Goal: Transaction & Acquisition: Purchase product/service

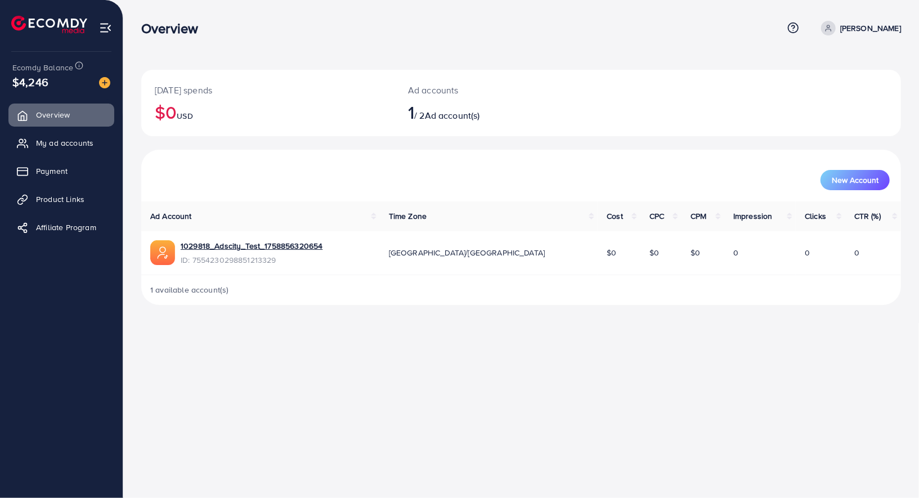
click at [106, 91] on div "Ecomdy Balance $4,246" at bounding box center [61, 75] width 105 height 47
click at [106, 88] on img at bounding box center [104, 82] width 11 height 11
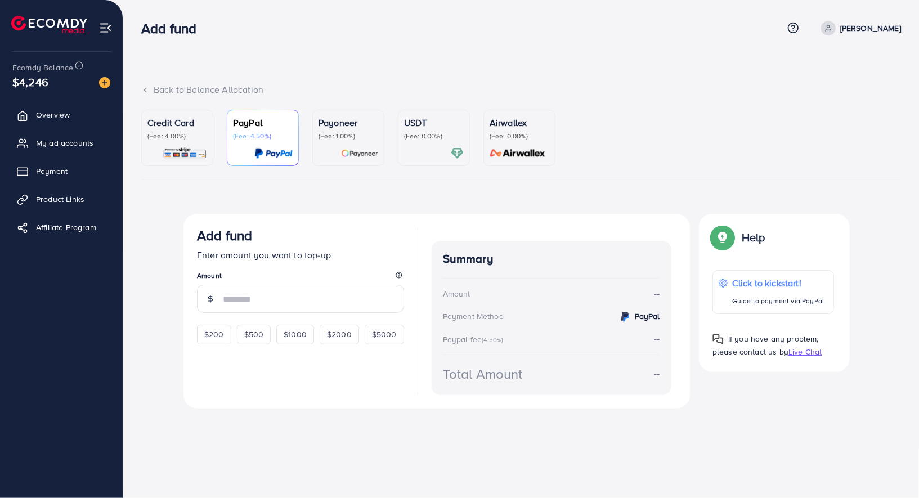
click at [180, 137] on p "(Fee: 4.00%)" at bounding box center [177, 136] width 60 height 9
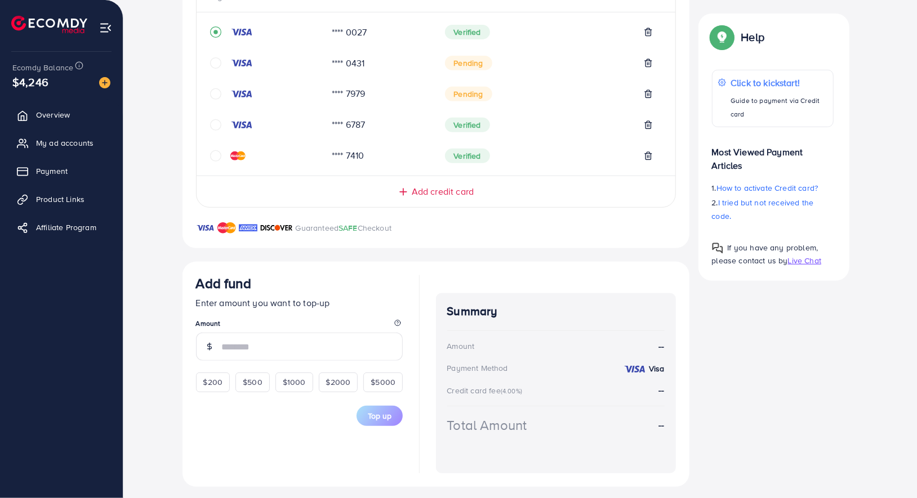
scroll to position [280, 0]
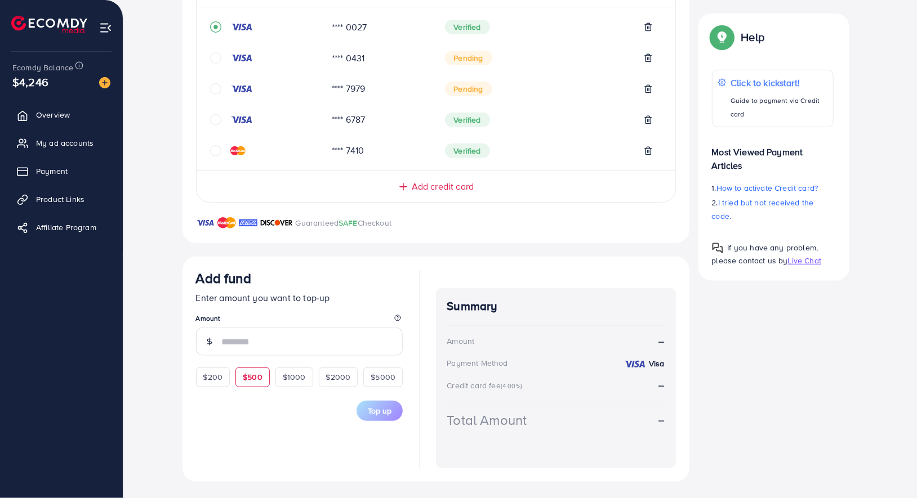
click at [261, 373] on div "$500" at bounding box center [252, 377] width 34 height 19
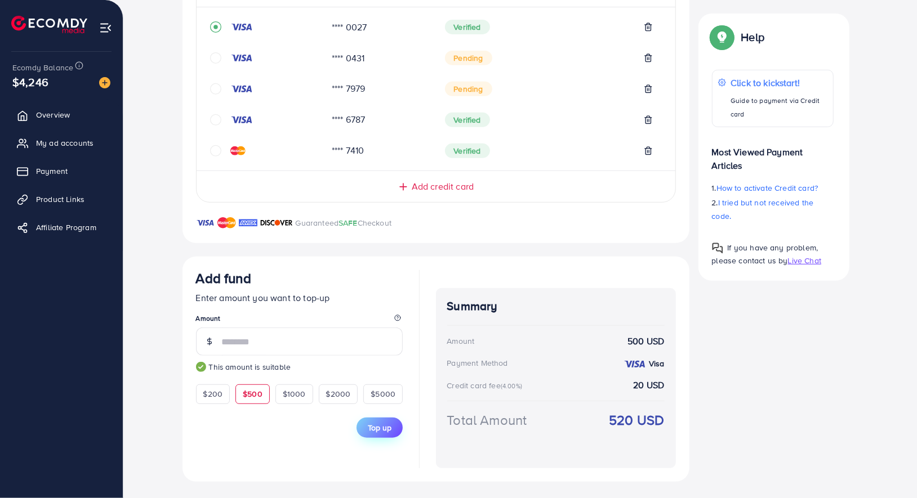
click at [374, 427] on span "Top up" at bounding box center [380, 427] width 24 height 11
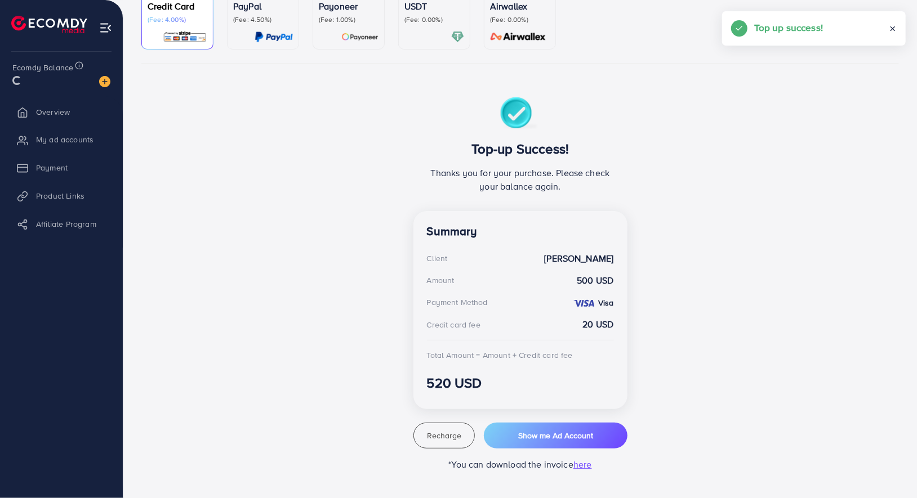
scroll to position [115, 0]
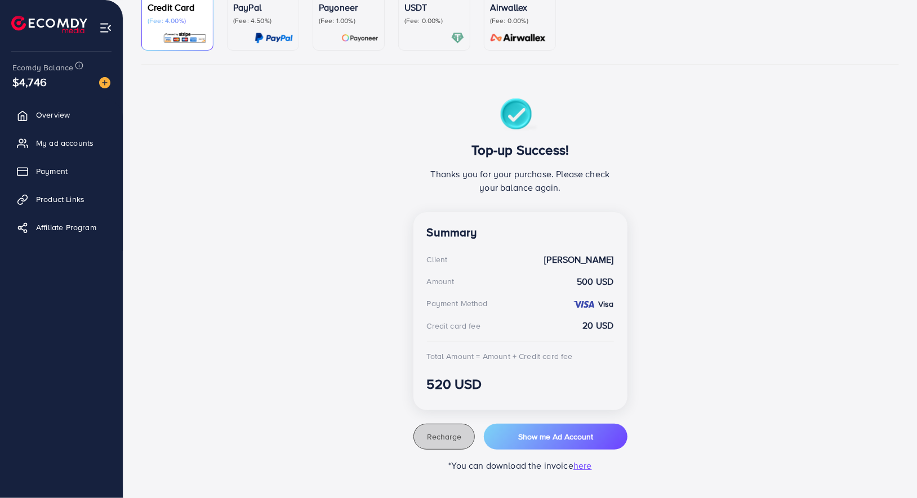
click at [448, 440] on span "Recharge" at bounding box center [444, 436] width 34 height 11
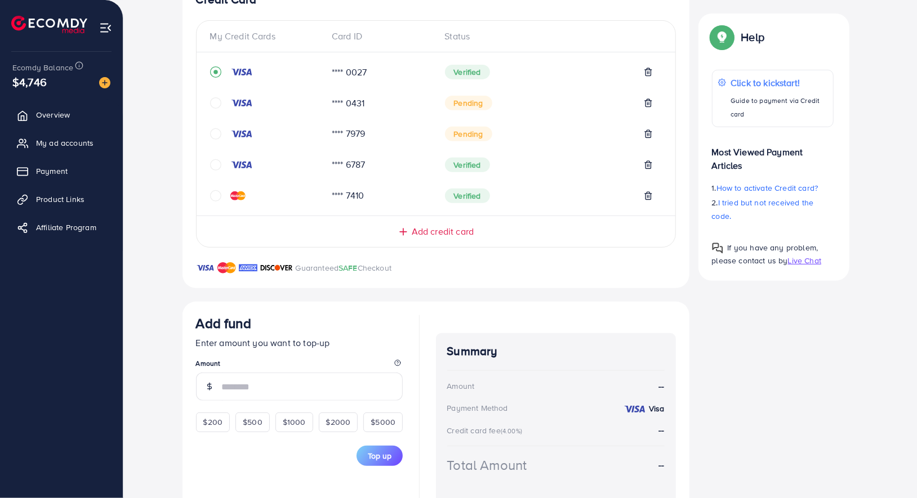
scroll to position [280, 0]
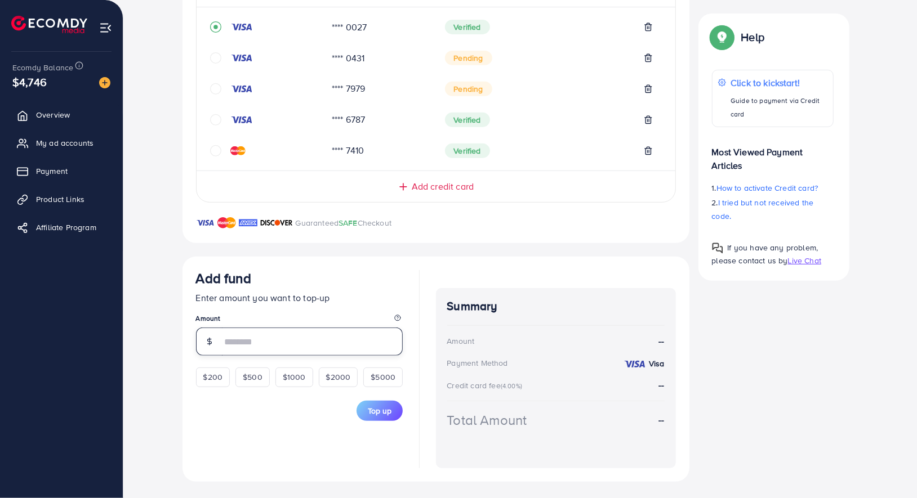
click at [302, 341] on input "number" at bounding box center [312, 342] width 181 height 28
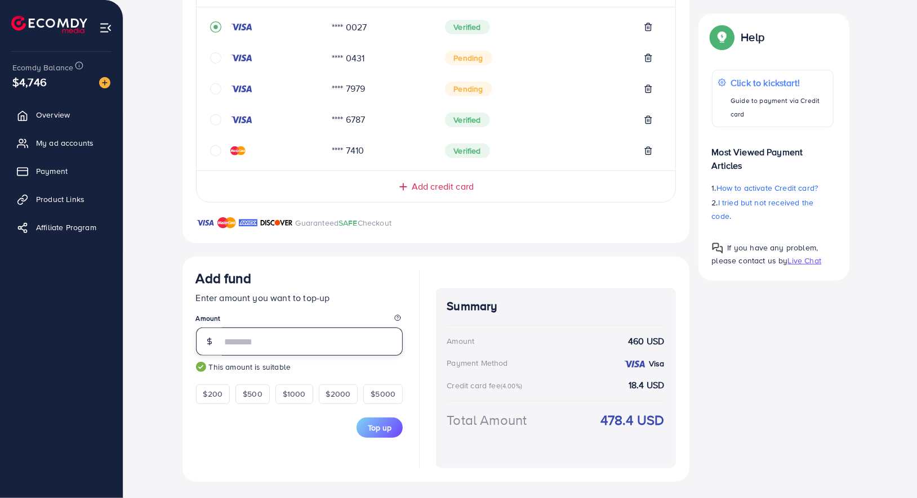
type input "***"
click at [614, 424] on strong "478.4 USD" at bounding box center [632, 420] width 64 height 20
copy strong "478.4"
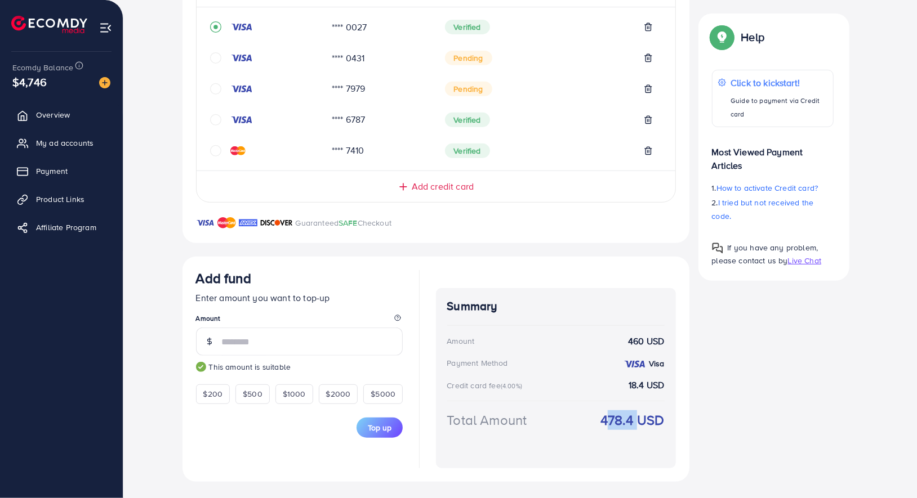
click at [493, 364] on div "Payment Method" at bounding box center [477, 362] width 61 height 11
click at [373, 430] on span "Top up" at bounding box center [380, 427] width 24 height 11
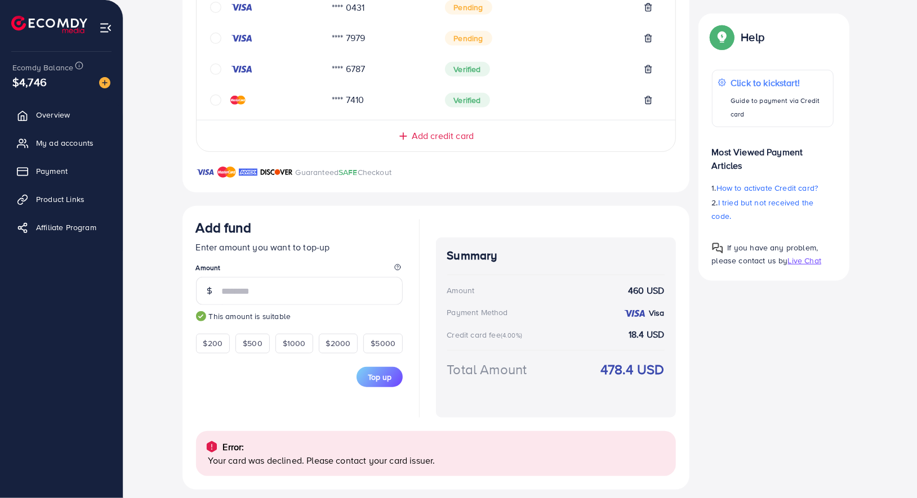
scroll to position [338, 0]
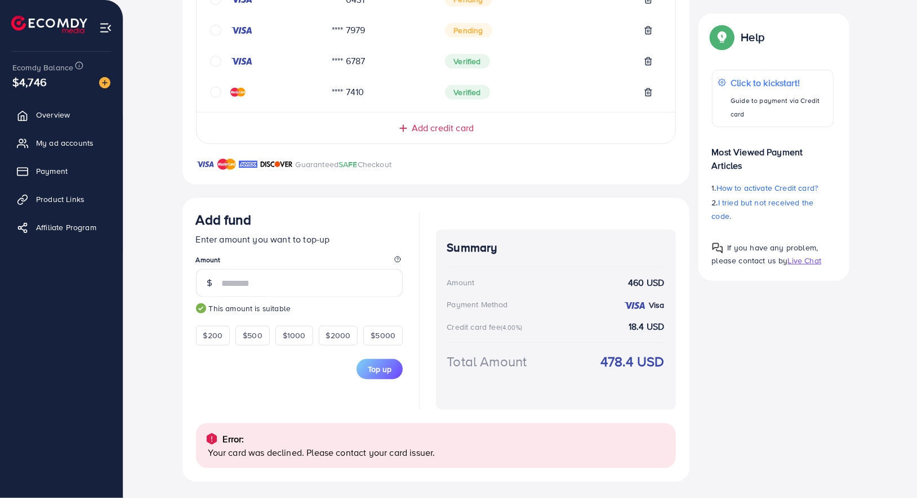
click at [613, 373] on div "Total Amount 478.4 USD" at bounding box center [555, 375] width 217 height 47
click at [619, 360] on strong "478.4 USD" at bounding box center [632, 362] width 64 height 20
click at [772, 361] on div "Credit Card My Credit Cards Card ID Status **** 0027 Verified **** 0431 Pending…" at bounding box center [520, 179] width 676 height 606
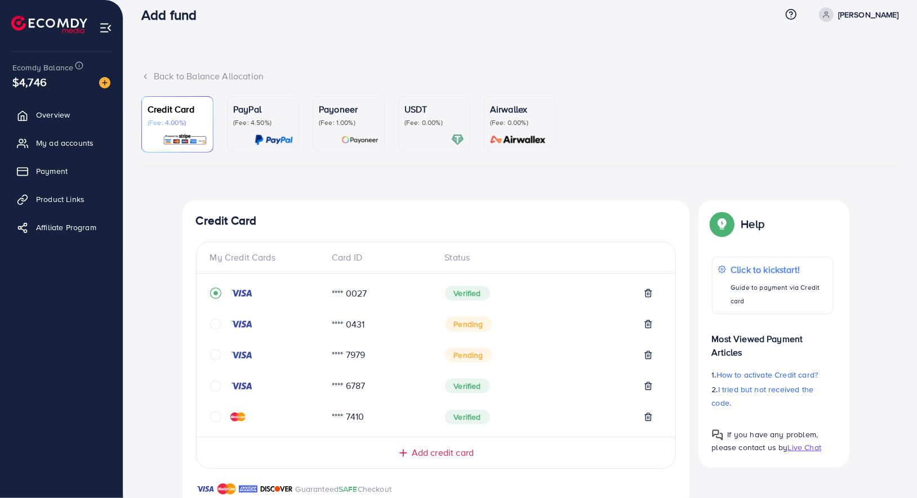
scroll to position [0, 0]
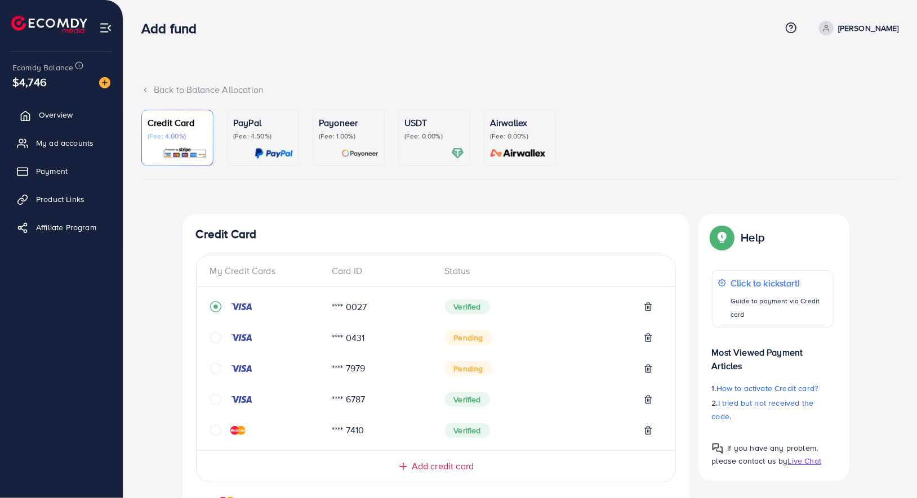
click at [93, 117] on link "Overview" at bounding box center [61, 115] width 106 height 23
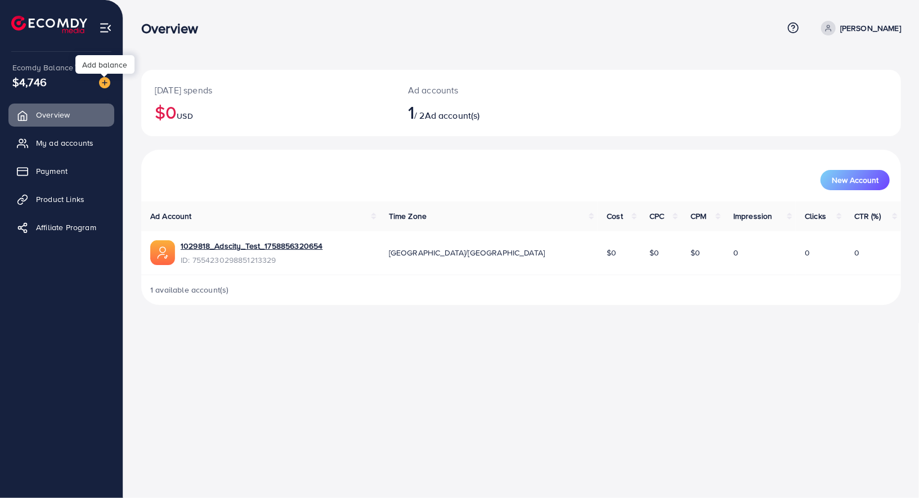
click at [106, 83] on img at bounding box center [104, 82] width 11 height 11
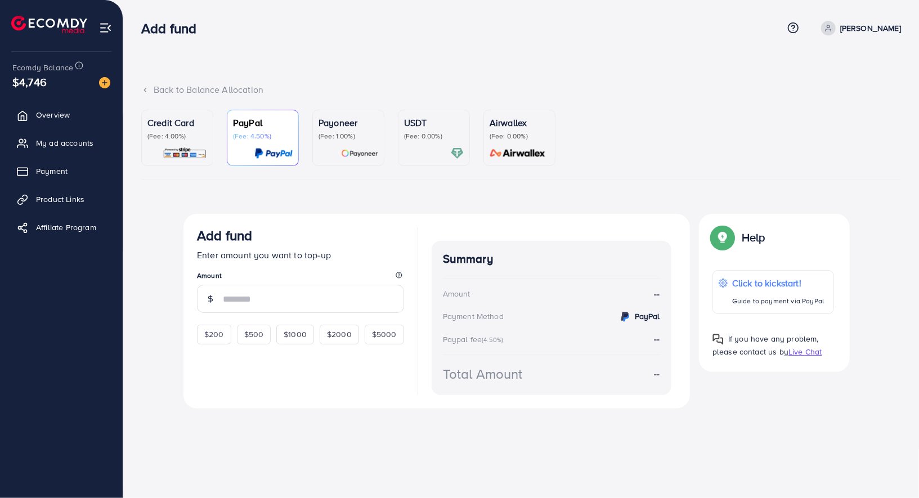
click at [199, 156] on img at bounding box center [185, 153] width 44 height 13
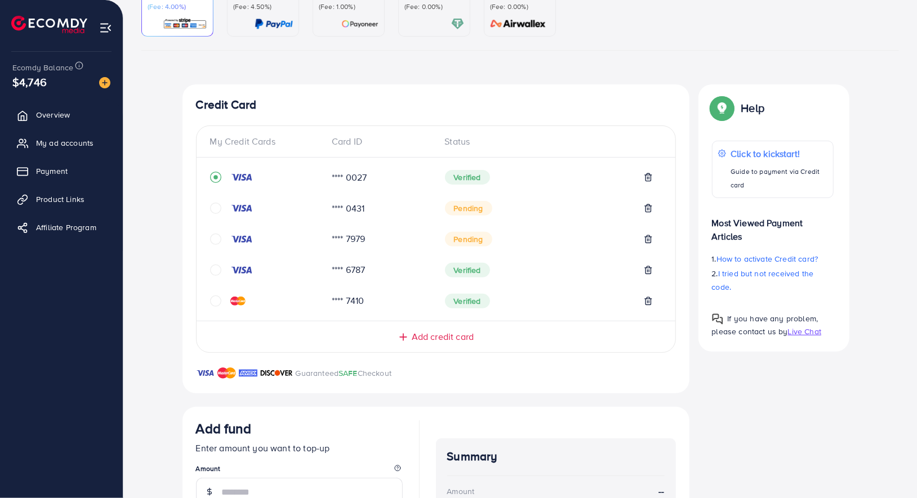
scroll to position [160, 0]
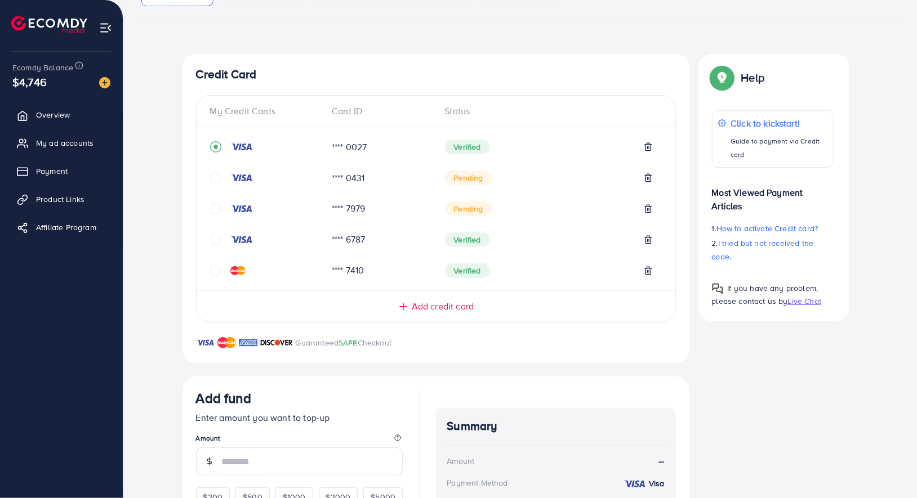
click at [441, 314] on div "My Credit Cards Card ID Status **** 0027 Verified **** 0431 Pending **** 7979 P…" at bounding box center [436, 208] width 480 height 227
click at [436, 302] on span "Add credit card" at bounding box center [443, 306] width 62 height 13
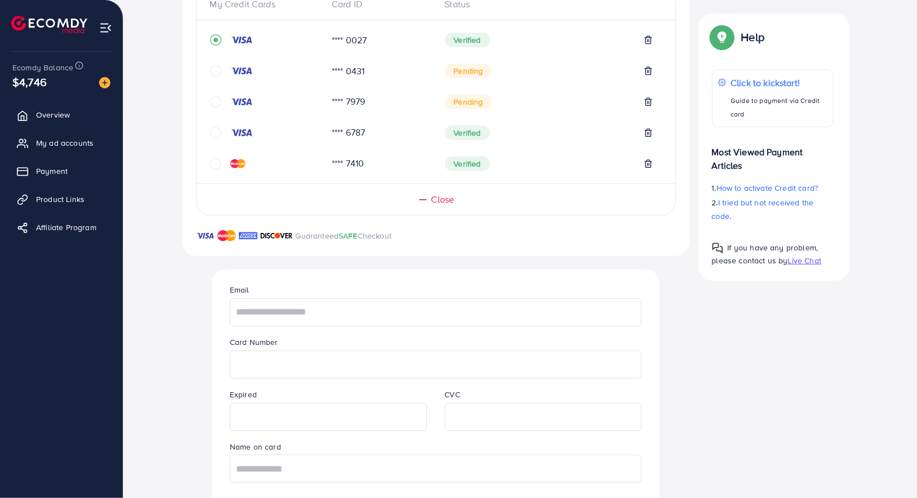
scroll to position [269, 0]
click at [332, 308] on input "text" at bounding box center [436, 310] width 412 height 28
type input "**********"
click at [339, 469] on input "text" at bounding box center [436, 467] width 412 height 28
paste input "**********"
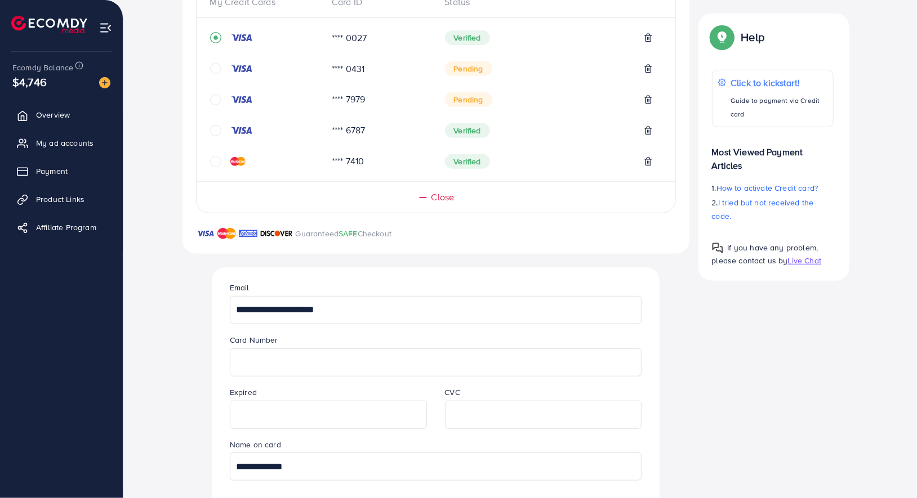
type input "**********"
click at [700, 381] on div "**********" at bounding box center [520, 362] width 676 height 835
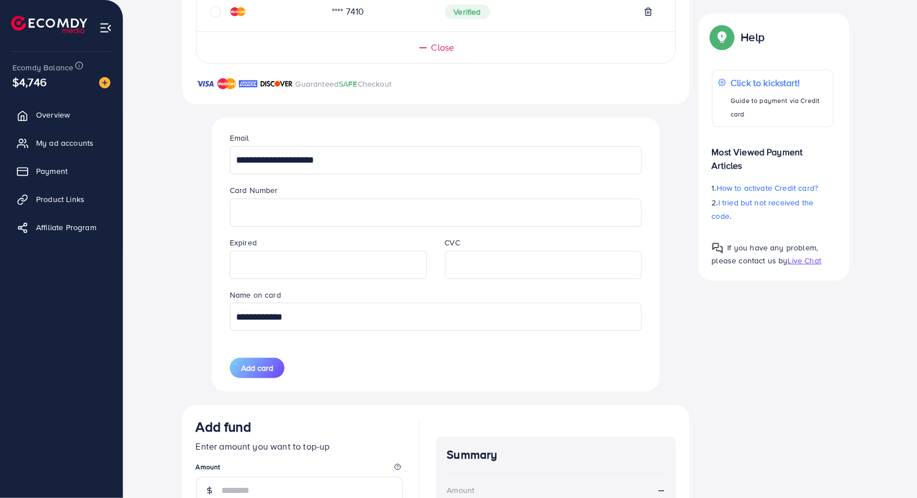
scroll to position [428, 0]
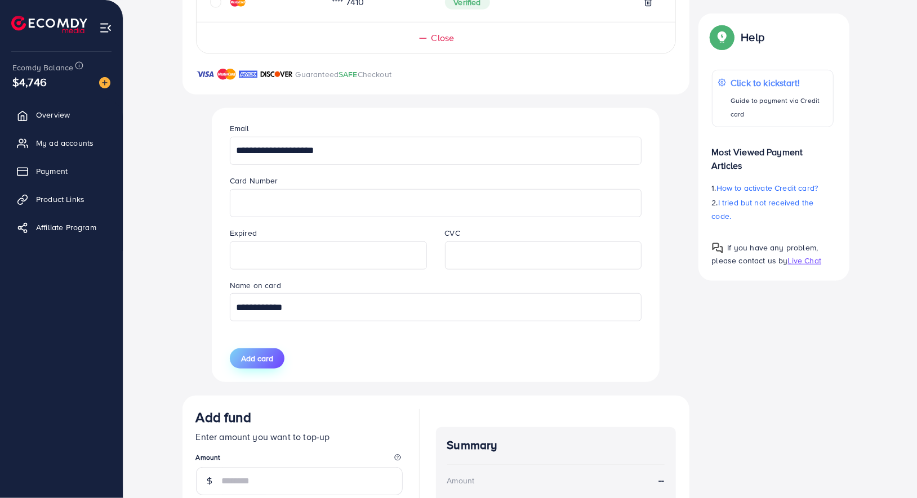
click at [257, 359] on span "Add card" at bounding box center [257, 358] width 32 height 11
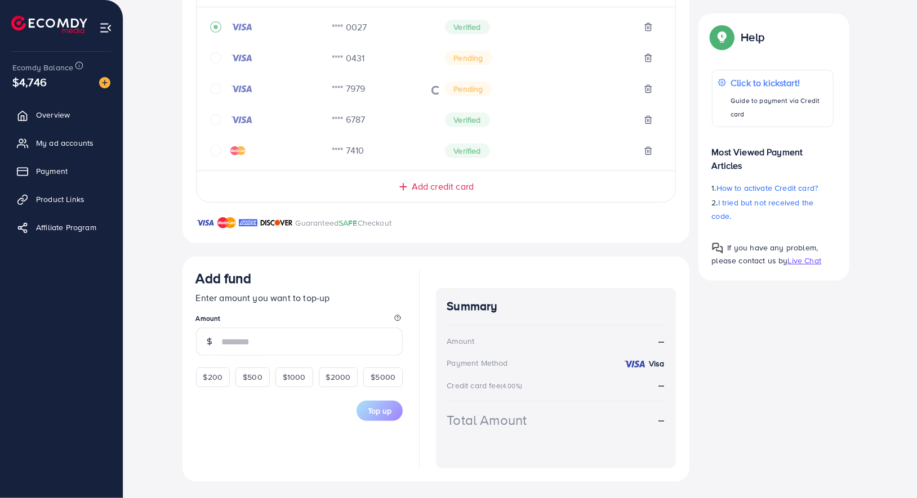
scroll to position [88, 0]
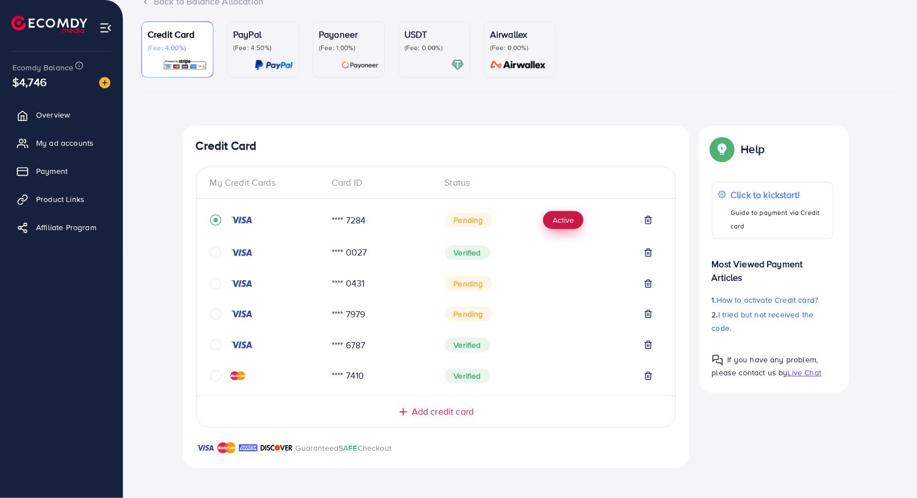
click at [566, 226] on button "Active" at bounding box center [563, 220] width 41 height 18
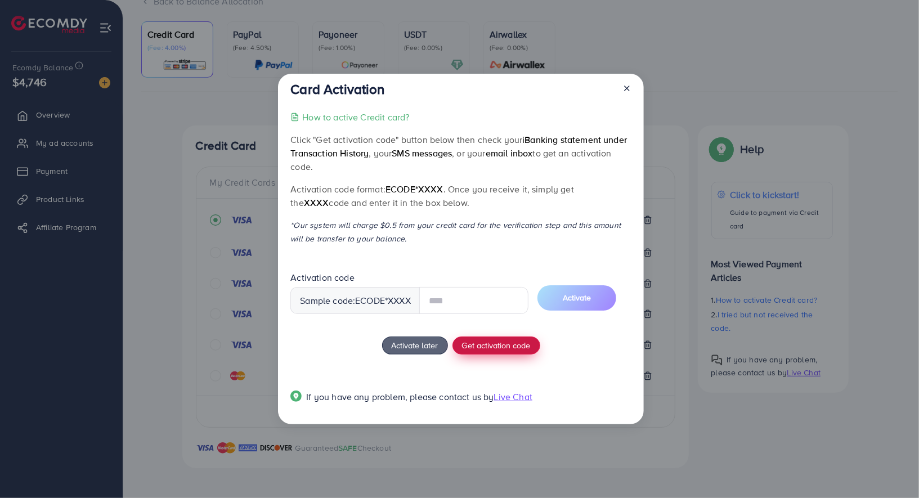
click at [506, 341] on div "How to active Credit card? Click "Get activation code" button below then check …" at bounding box center [460, 263] width 341 height 307
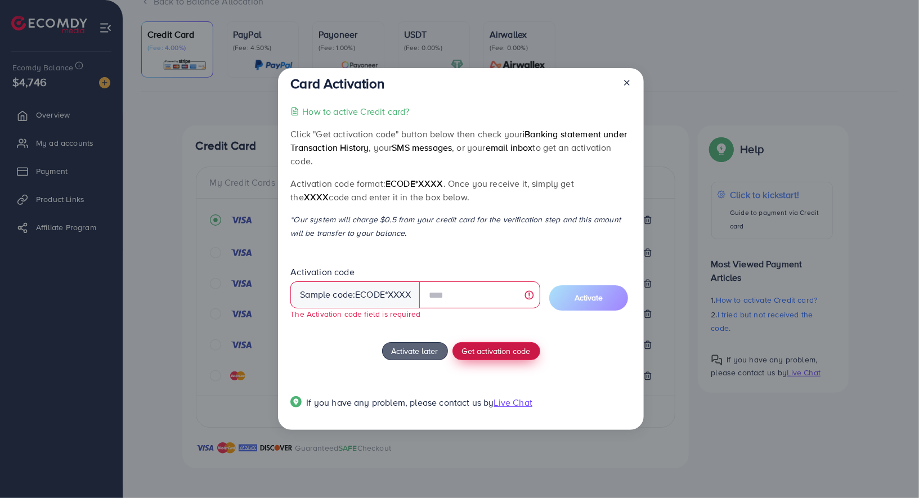
click at [507, 352] on span "Get activation code" at bounding box center [496, 351] width 69 height 12
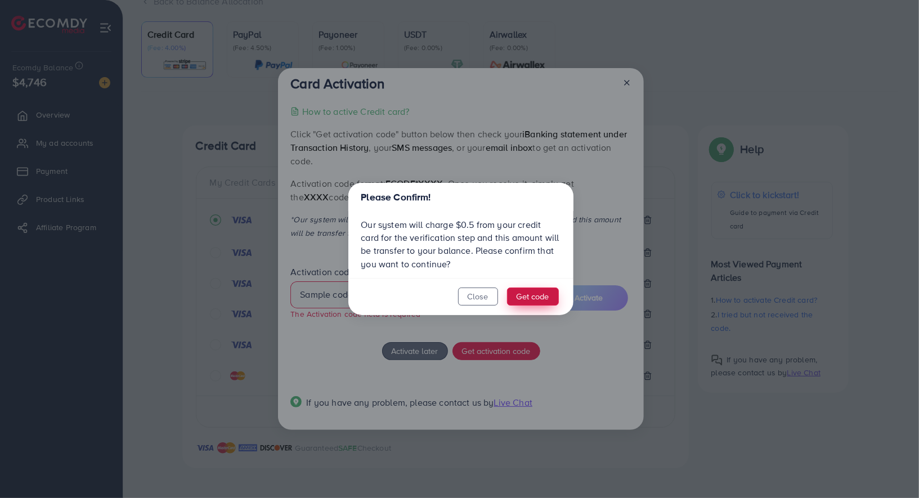
click at [541, 292] on button "Get code" at bounding box center [533, 297] width 52 height 18
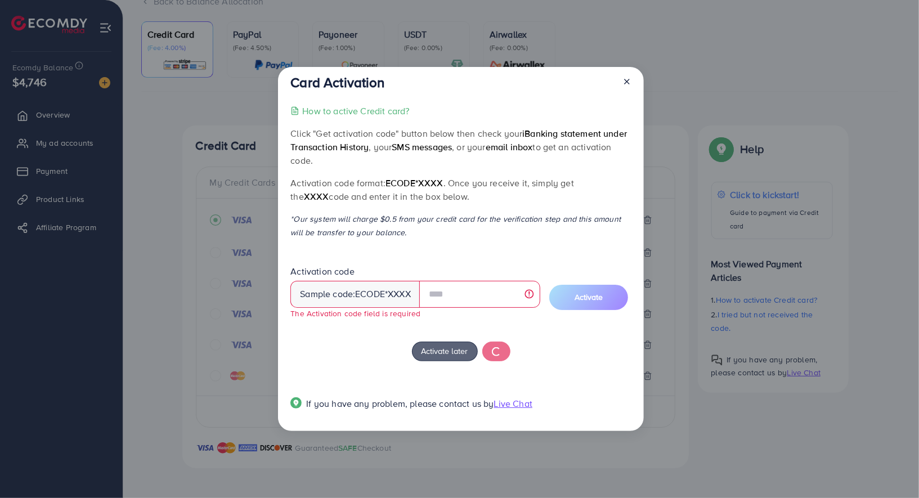
click at [625, 82] on icon at bounding box center [627, 81] width 9 height 9
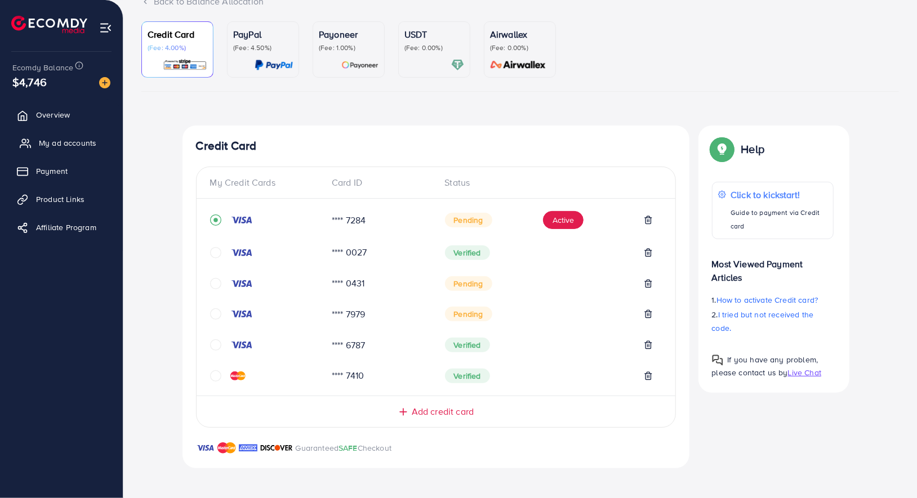
click at [49, 149] on link "My ad accounts" at bounding box center [61, 143] width 106 height 23
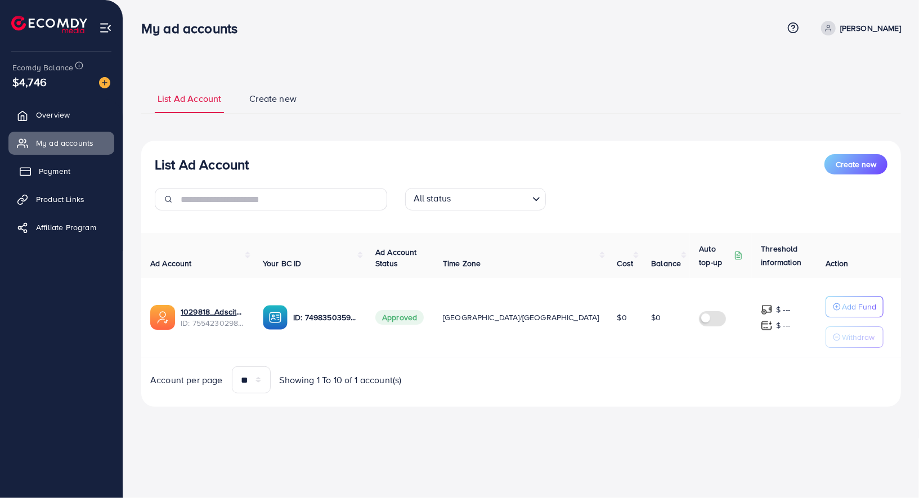
click at [50, 176] on span "Payment" at bounding box center [55, 171] width 32 height 11
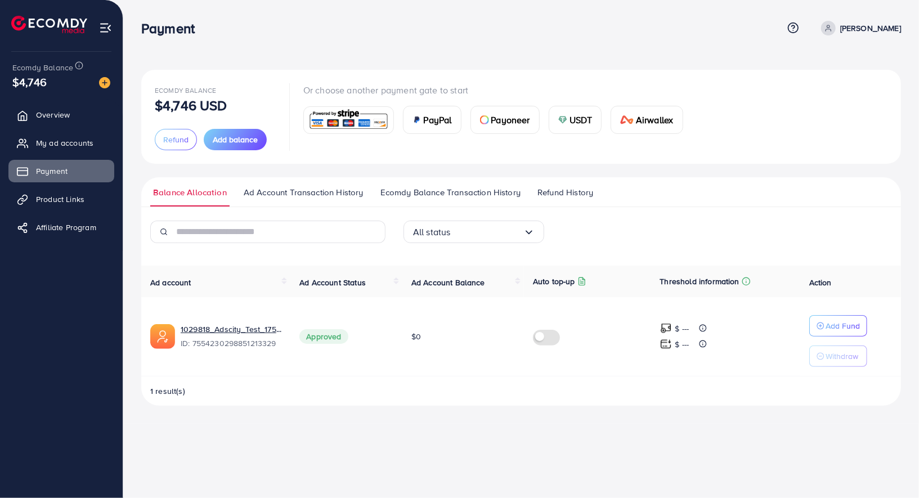
click at [442, 185] on ul "Balance Allocation Ad Account Transaction History Ecomdy Balance Transaction Hi…" at bounding box center [521, 192] width 760 height 30
click at [448, 197] on span "Ecomdy Balance Transaction History" at bounding box center [451, 192] width 140 height 12
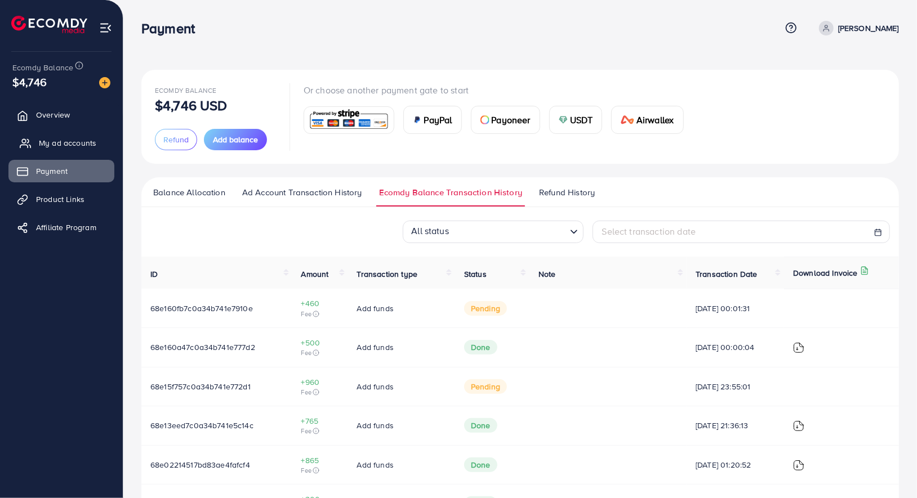
click at [101, 139] on link "My ad accounts" at bounding box center [61, 143] width 106 height 23
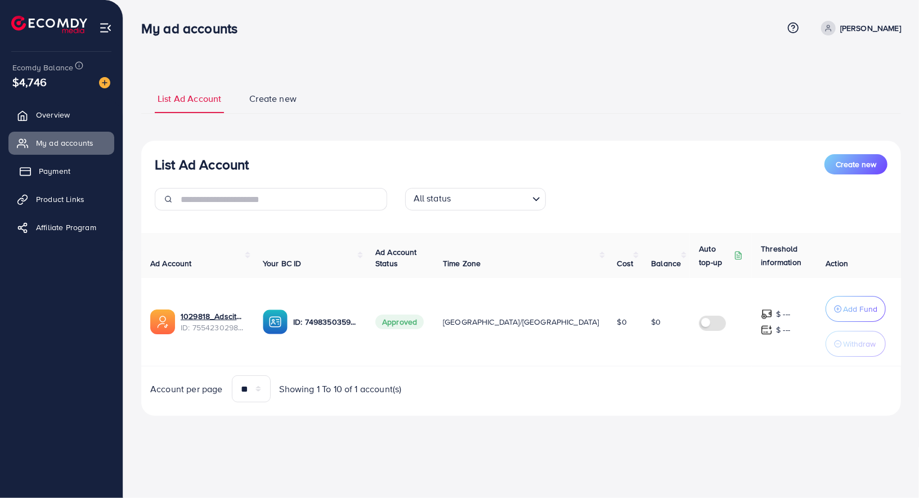
click at [55, 167] on span "Payment" at bounding box center [55, 171] width 32 height 11
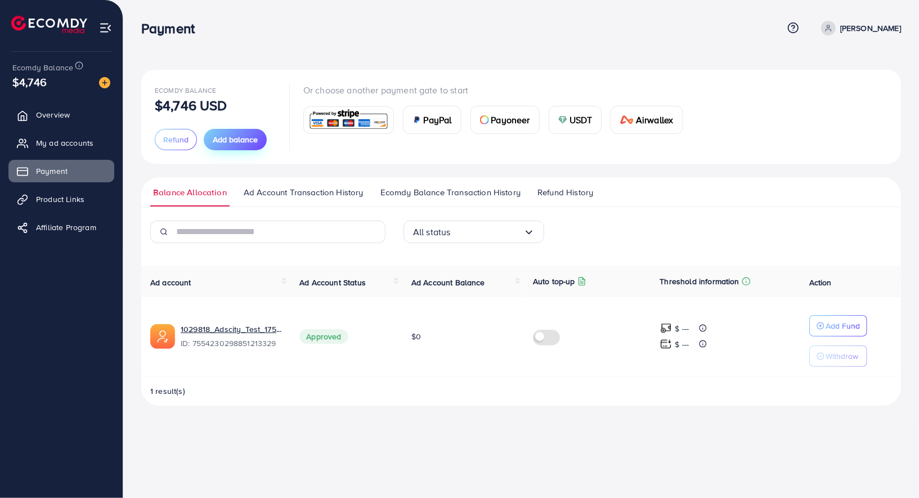
click at [245, 132] on button "Add balance" at bounding box center [235, 139] width 63 height 21
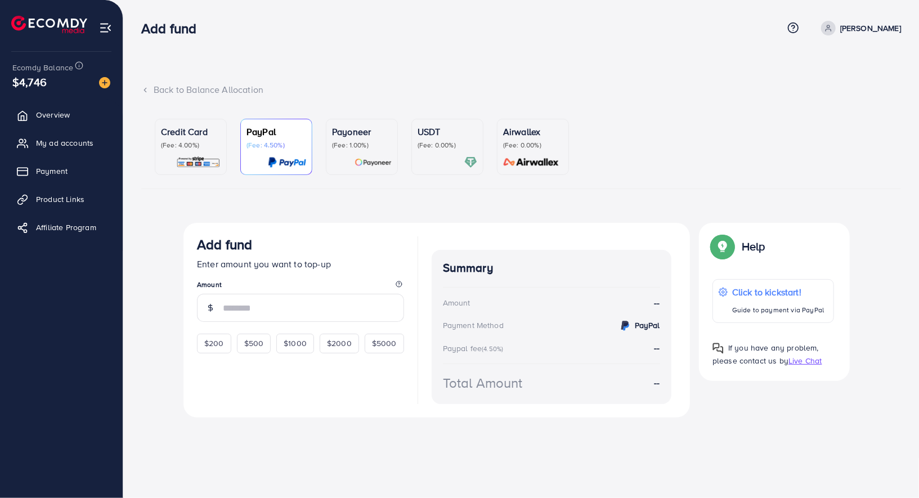
click at [204, 149] on p "(Fee: 4.00%)" at bounding box center [191, 145] width 60 height 9
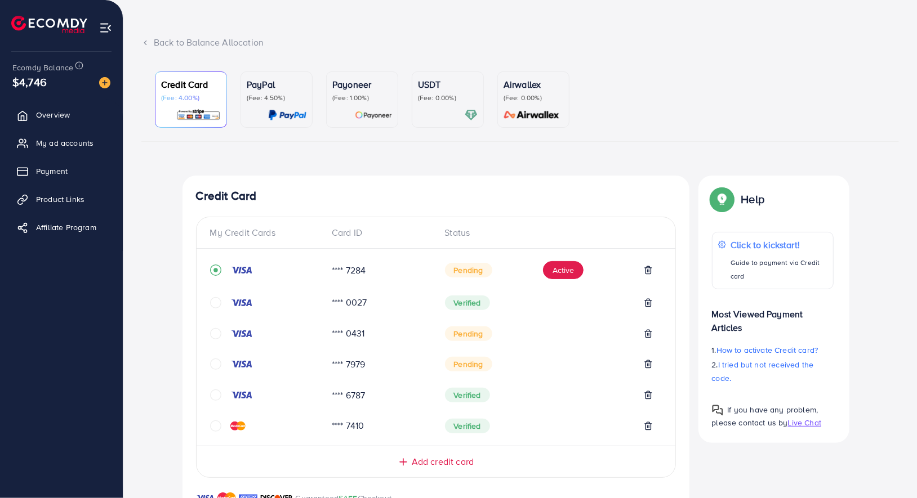
scroll to position [97, 0]
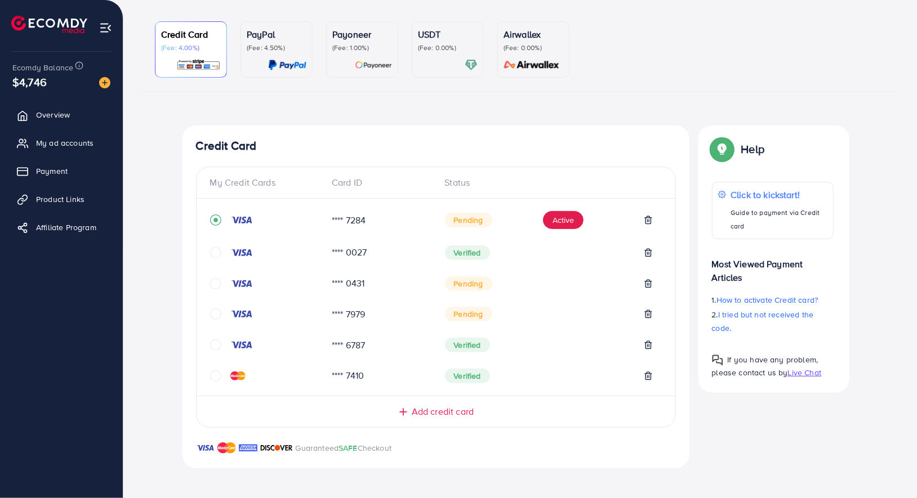
click at [214, 253] on icon "circle" at bounding box center [215, 252] width 11 height 11
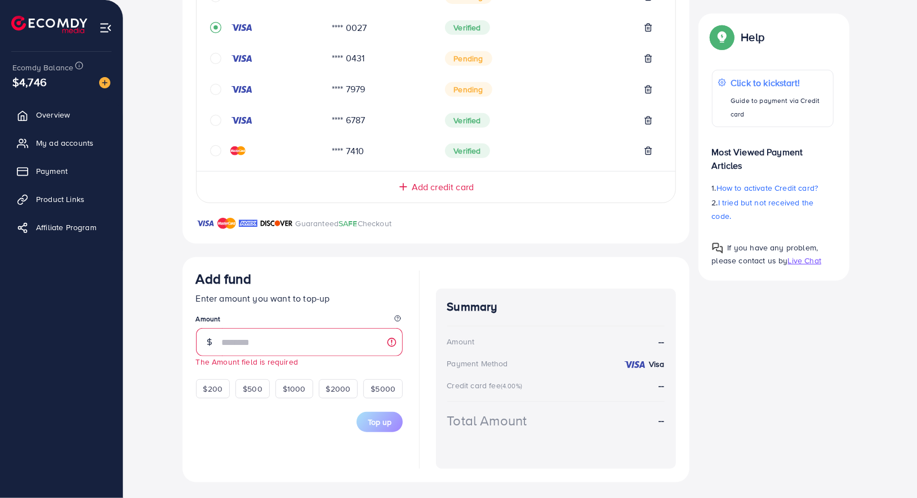
click at [251, 397] on form "Add fund Enter amount you want to top-up Amount The Amount field is required $2…" at bounding box center [299, 352] width 207 height 162
click at [251, 389] on span "$500" at bounding box center [253, 388] width 20 height 11
type input "***"
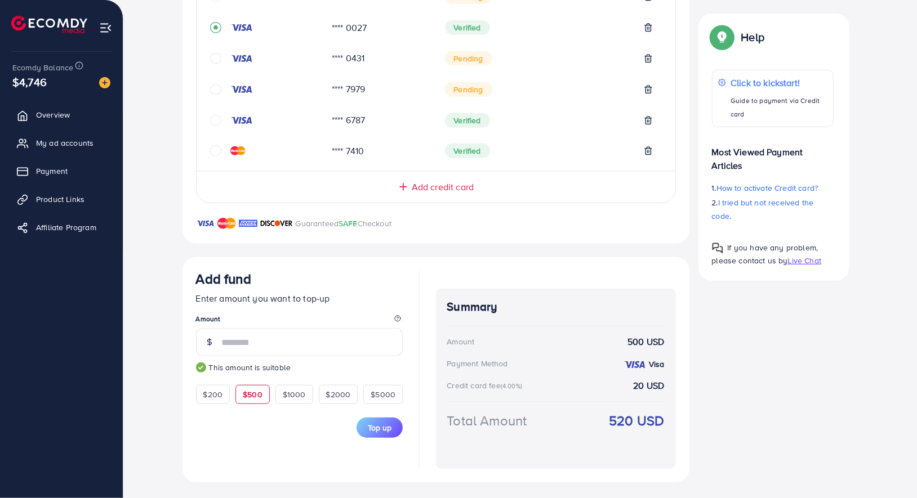
click at [390, 284] on div "Add fund" at bounding box center [299, 281] width 207 height 21
click at [374, 430] on span "Top up" at bounding box center [380, 427] width 24 height 11
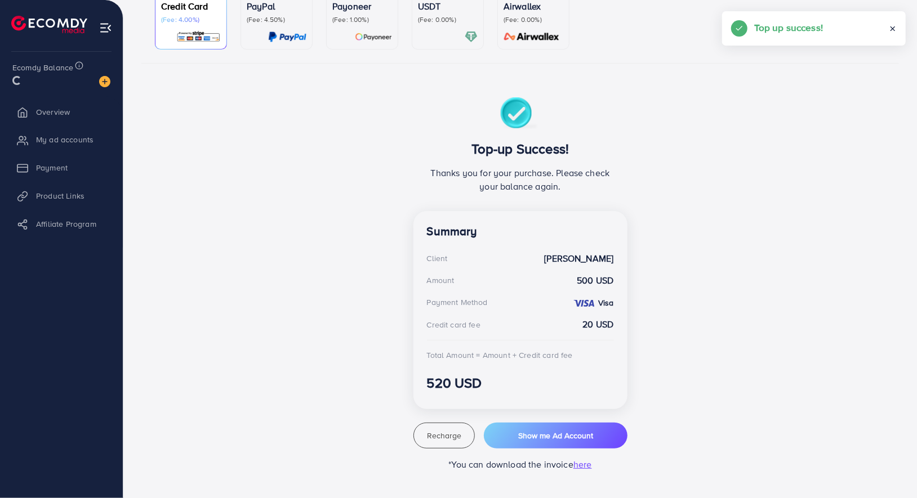
scroll to position [124, 0]
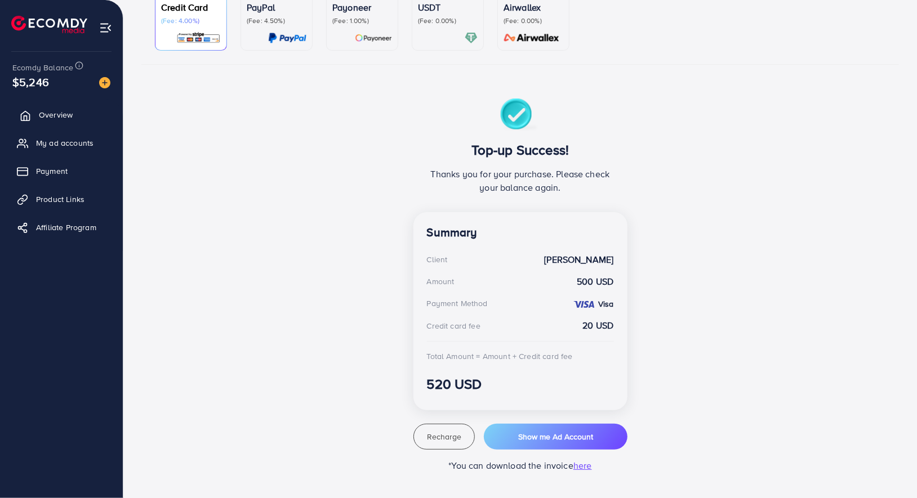
click at [69, 118] on span "Overview" at bounding box center [56, 114] width 34 height 11
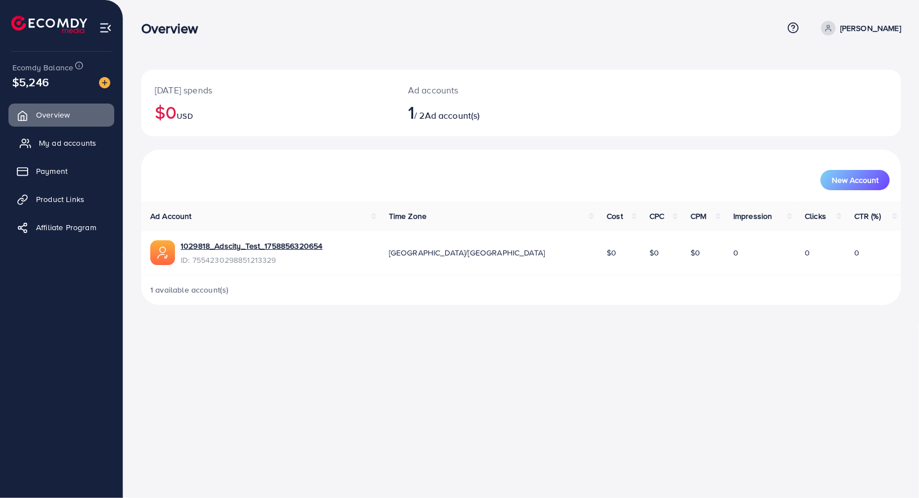
click at [66, 150] on link "My ad accounts" at bounding box center [61, 143] width 106 height 23
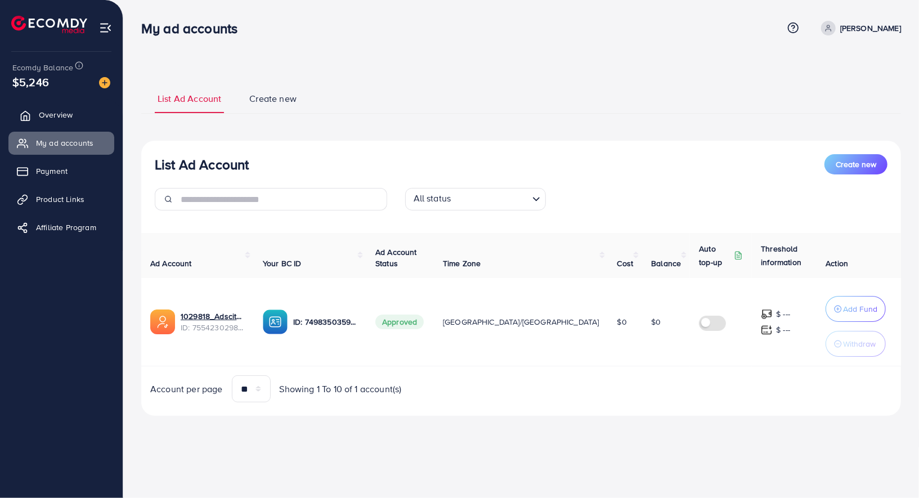
click at [52, 122] on link "Overview" at bounding box center [61, 115] width 106 height 23
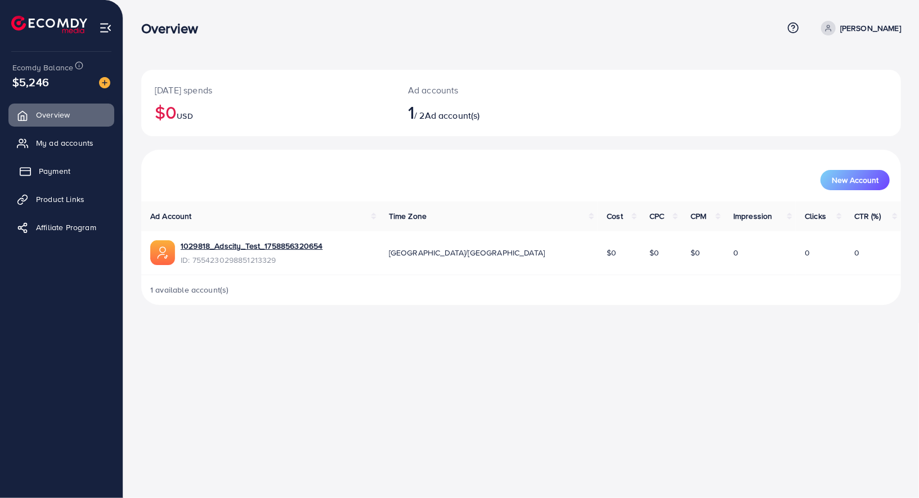
click at [59, 166] on span "Payment" at bounding box center [55, 171] width 32 height 11
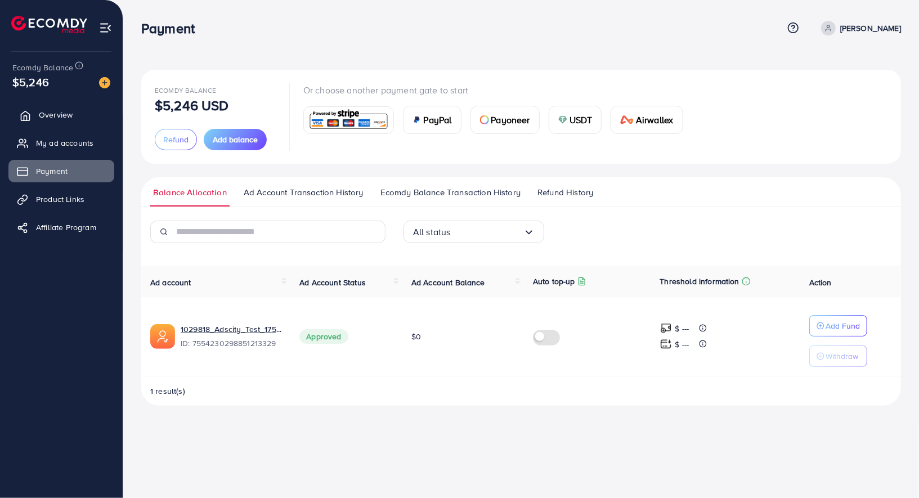
click at [60, 118] on span "Overview" at bounding box center [56, 114] width 34 height 11
